Goal: Check status: Check status

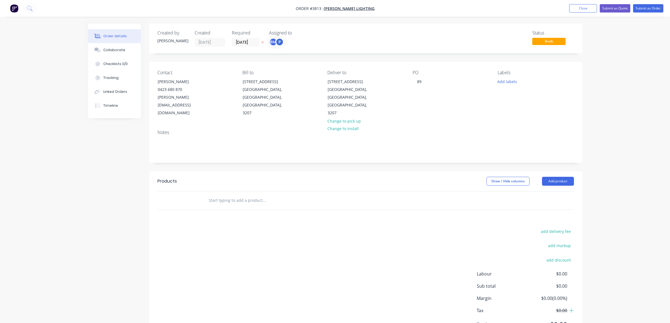
click at [32, 63] on div "Order details Collaborate Checklists 0/0 Tracking Linked Orders Timeline Order …" at bounding box center [335, 175] width 670 height 351
click at [571, 7] on button "Close" at bounding box center [583, 8] width 28 height 8
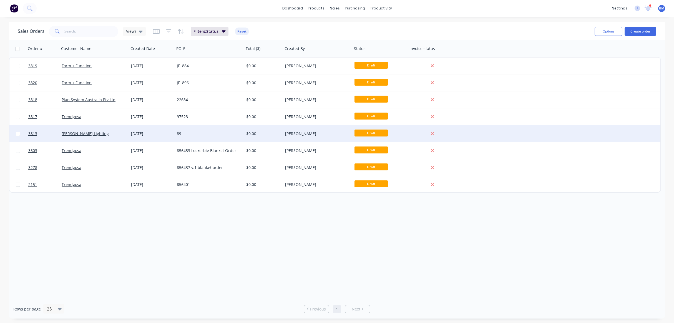
click at [105, 141] on div "[PERSON_NAME] Lighting" at bounding box center [93, 133] width 69 height 17
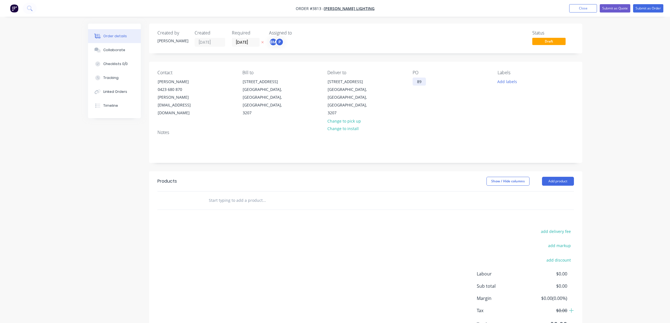
click at [419, 80] on div "89" at bounding box center [419, 81] width 13 height 8
click at [422, 80] on div "89" at bounding box center [419, 81] width 13 height 8
click at [444, 94] on div "PO 89" at bounding box center [451, 93] width 76 height 47
